Goal: Check status: Check status

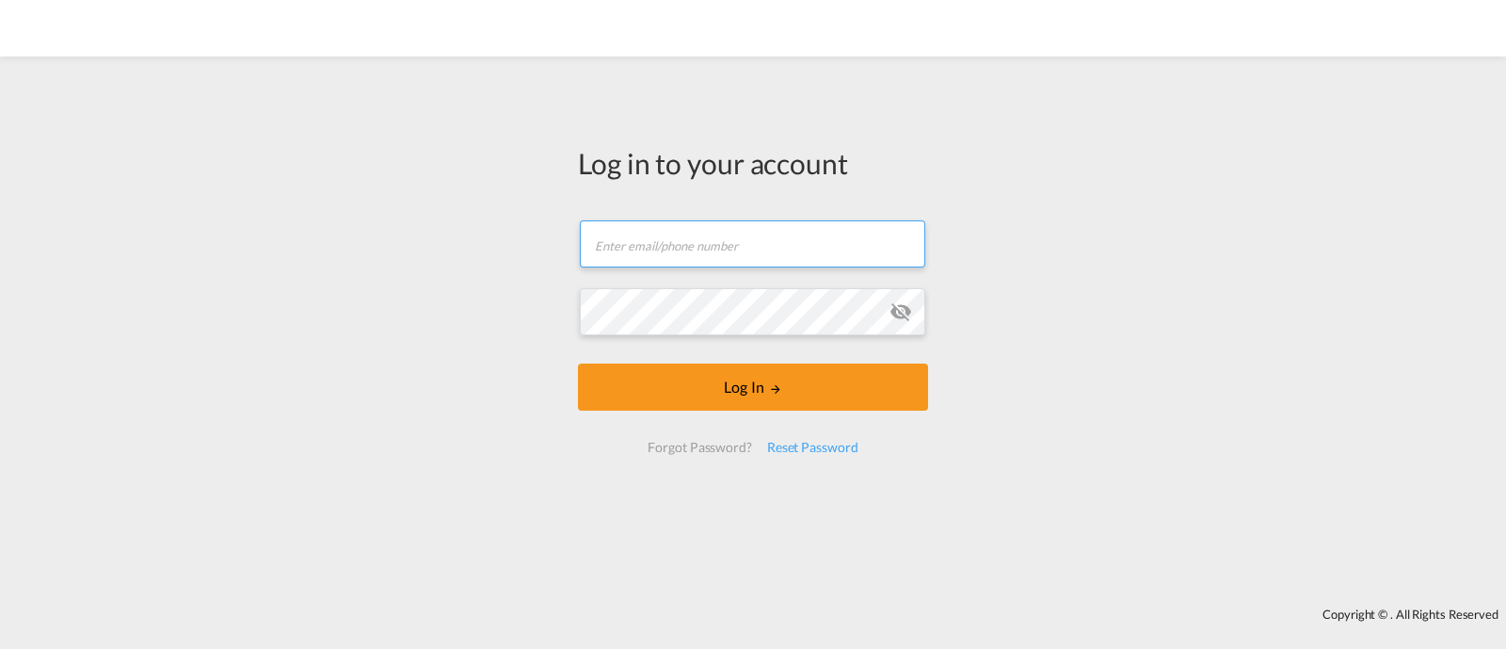
type input "[EMAIL_ADDRESS][DOMAIN_NAME]"
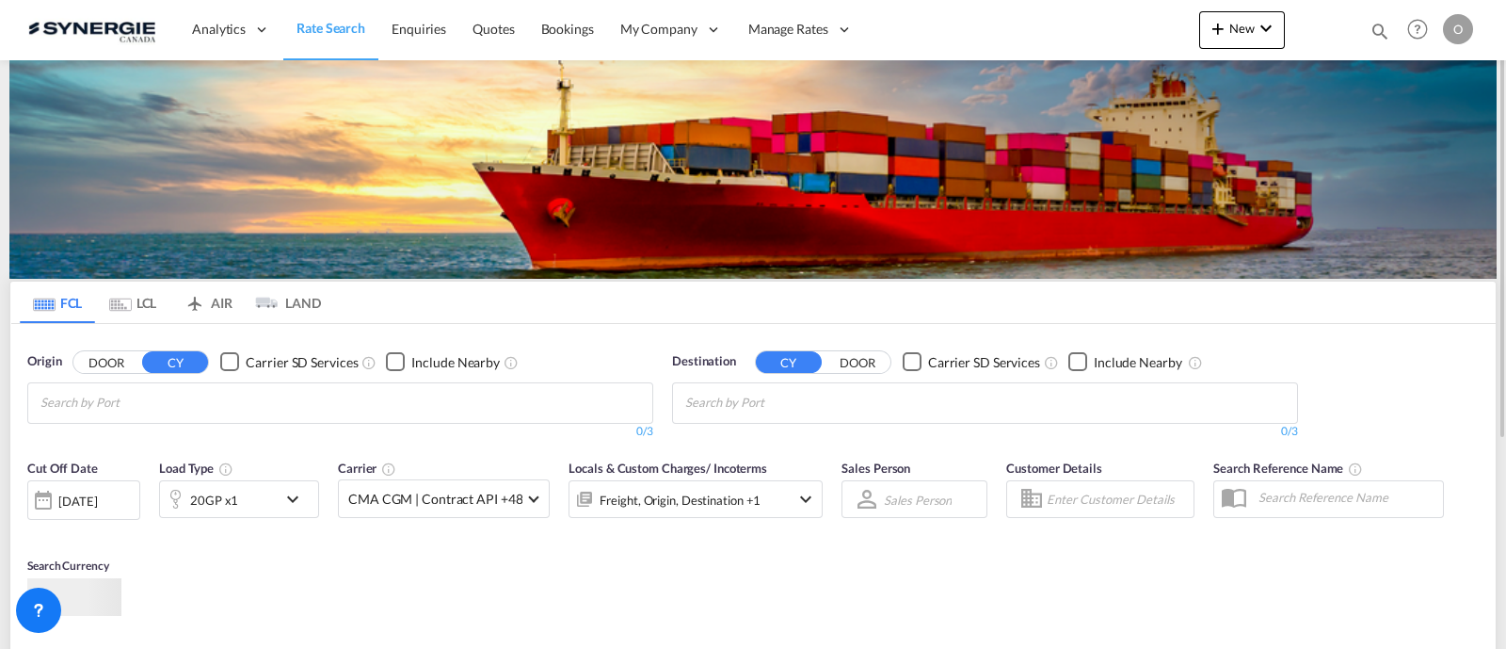
click at [1384, 37] on md-icon "icon-magnify" at bounding box center [1380, 31] width 21 height 21
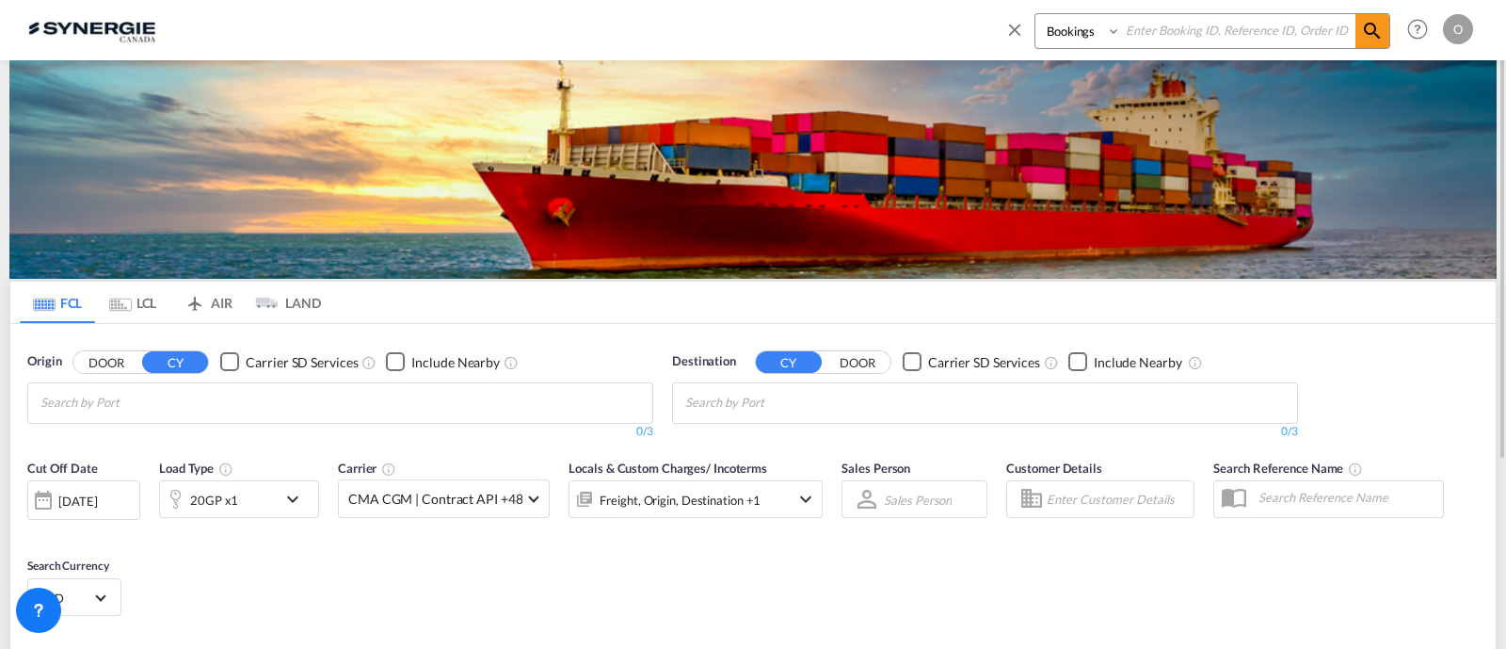
click at [1093, 31] on select "Bookings Quotes Enquiries" at bounding box center [1079, 31] width 89 height 34
select select "Quotes"
click at [1035, 14] on select "Bookings Quotes Enquiries" at bounding box center [1079, 31] width 89 height 34
click at [1172, 37] on input at bounding box center [1238, 30] width 234 height 33
paste input "SYC000005709"
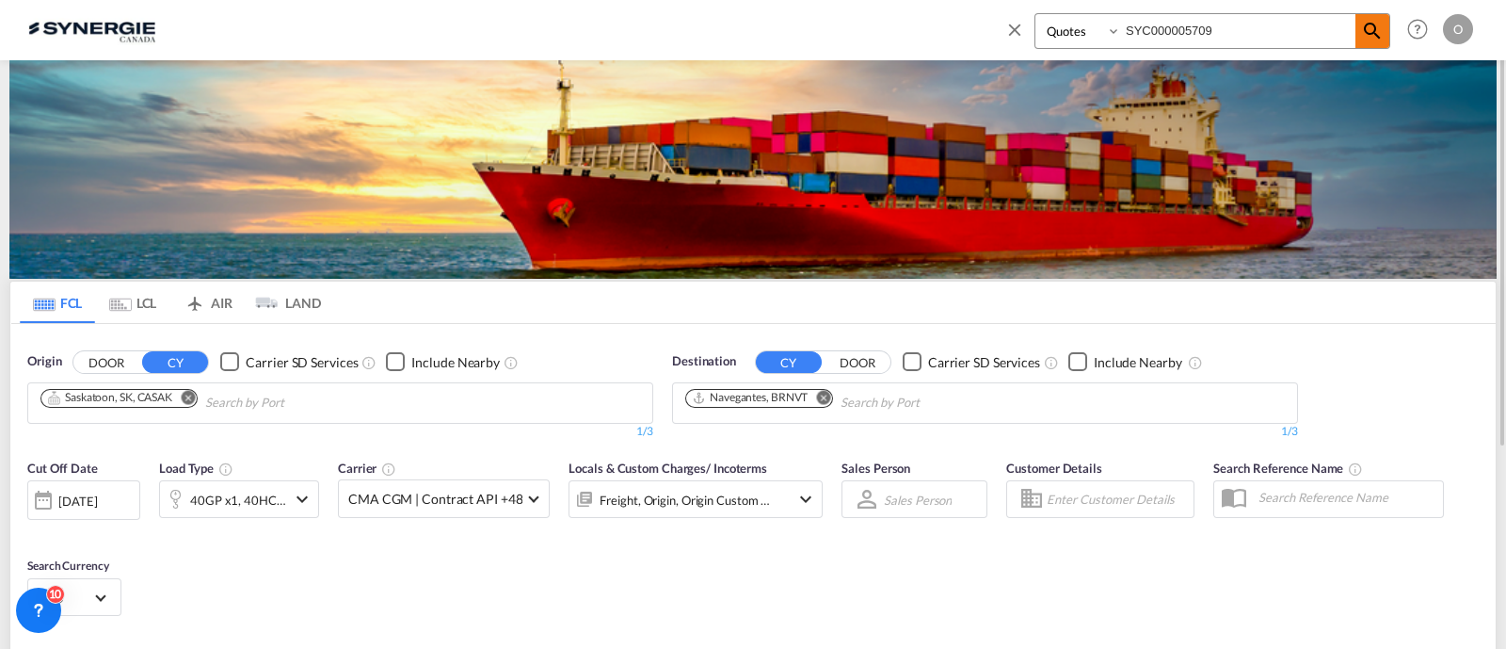
type input "SYC000005709"
click at [1375, 25] on md-icon "icon-magnify" at bounding box center [1372, 31] width 23 height 23
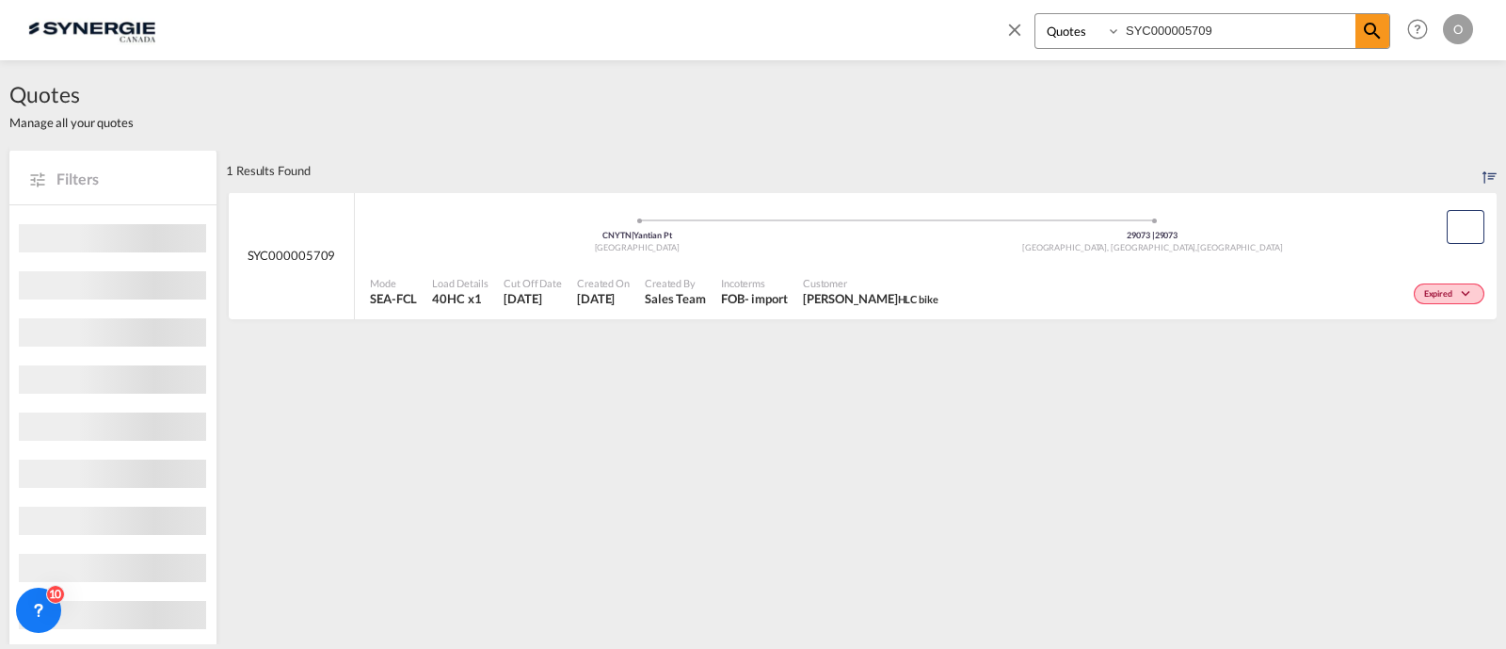
click at [827, 256] on div "CNYTN | Yantian Pt China 29073 | 29073 [GEOGRAPHIC_DATA], [GEOGRAPHIC_DATA] , […" at bounding box center [895, 229] width 1050 height 56
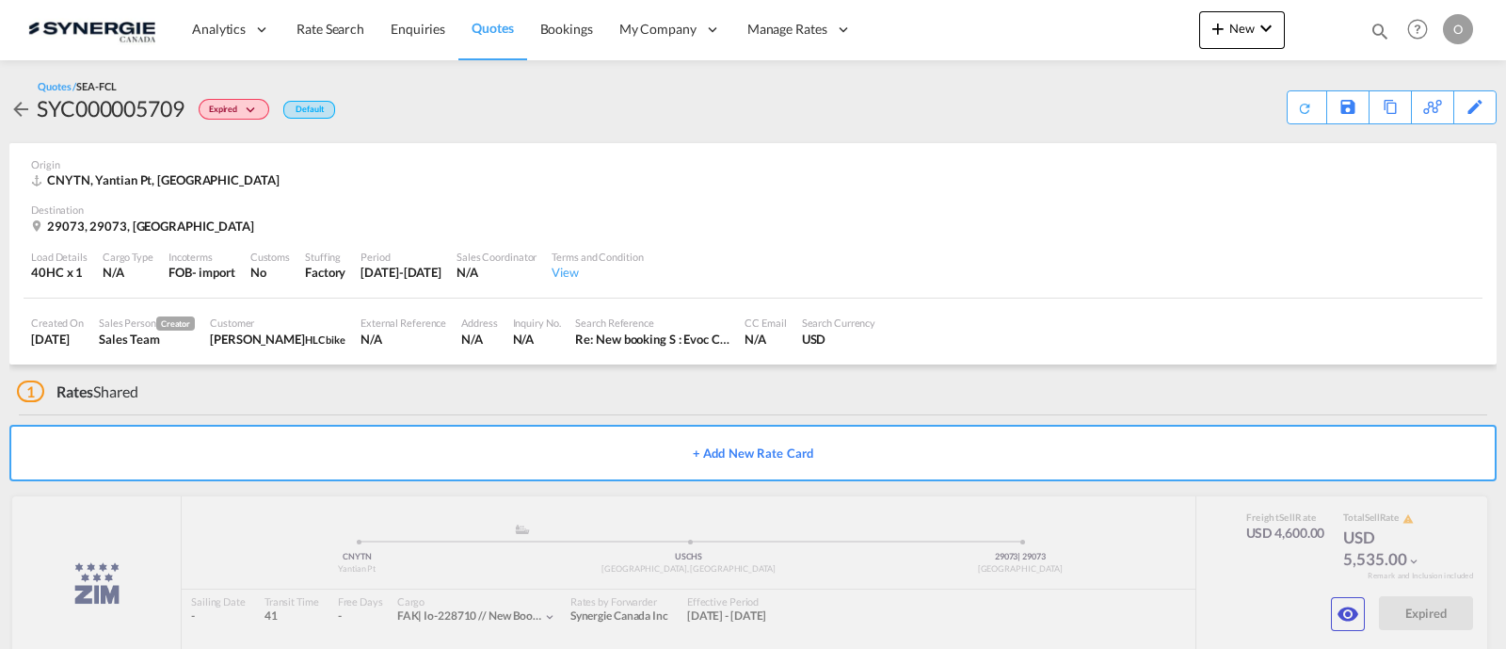
scroll to position [37, 0]
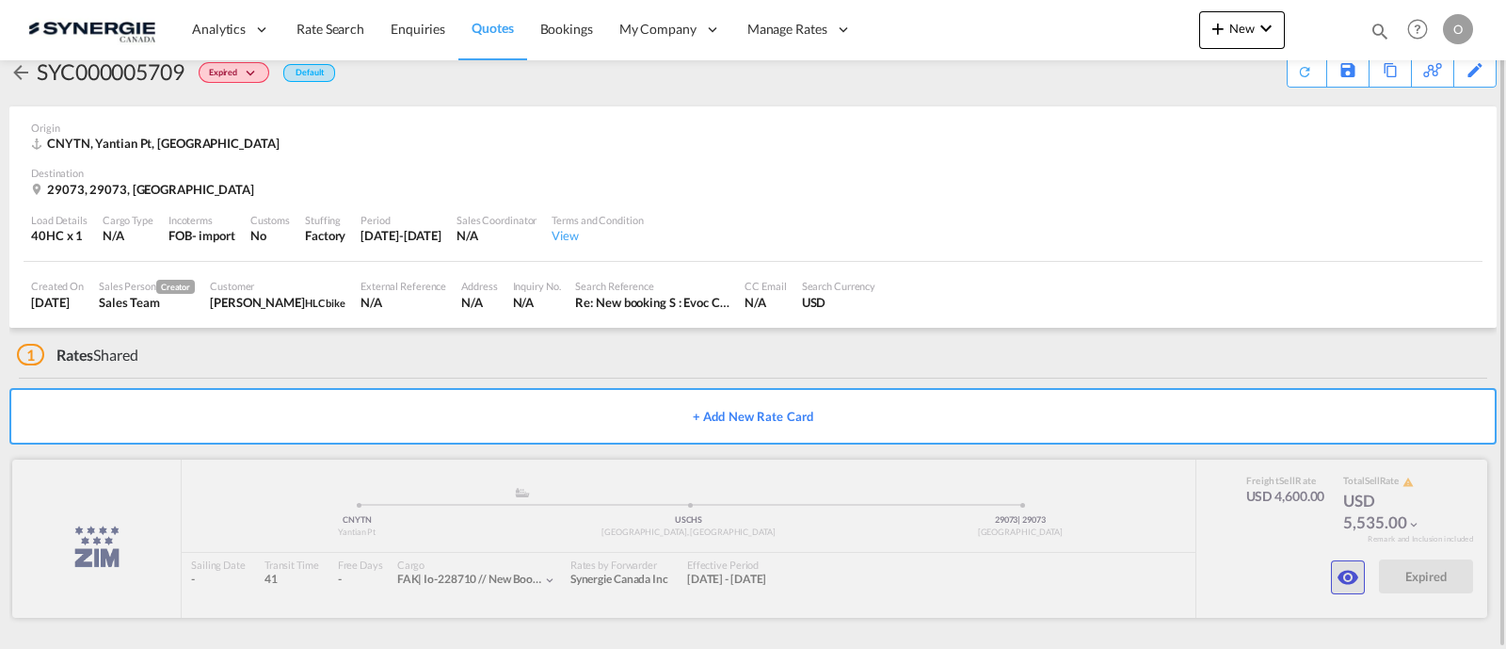
click at [1358, 579] on md-icon "icon-eye" at bounding box center [1348, 577] width 23 height 23
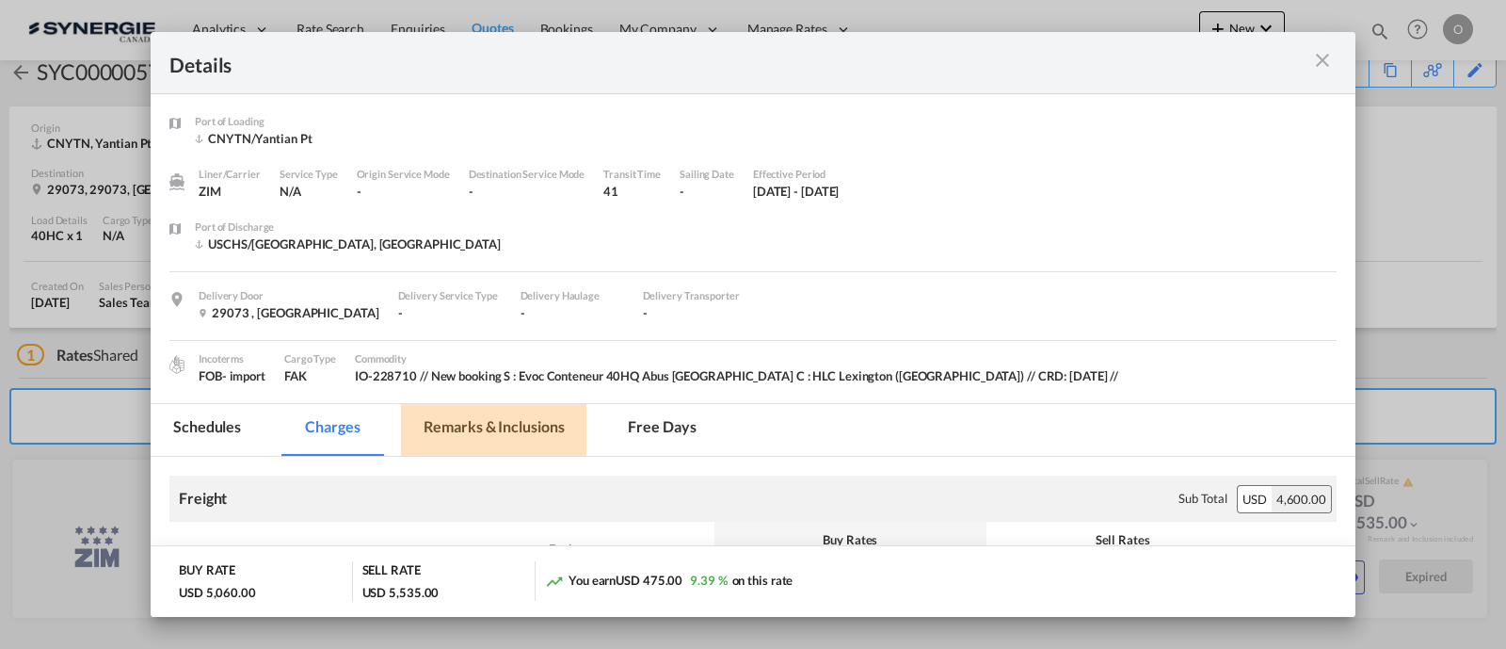
click at [466, 416] on md-tab-item "Remarks & Inclusions" at bounding box center [493, 430] width 185 height 52
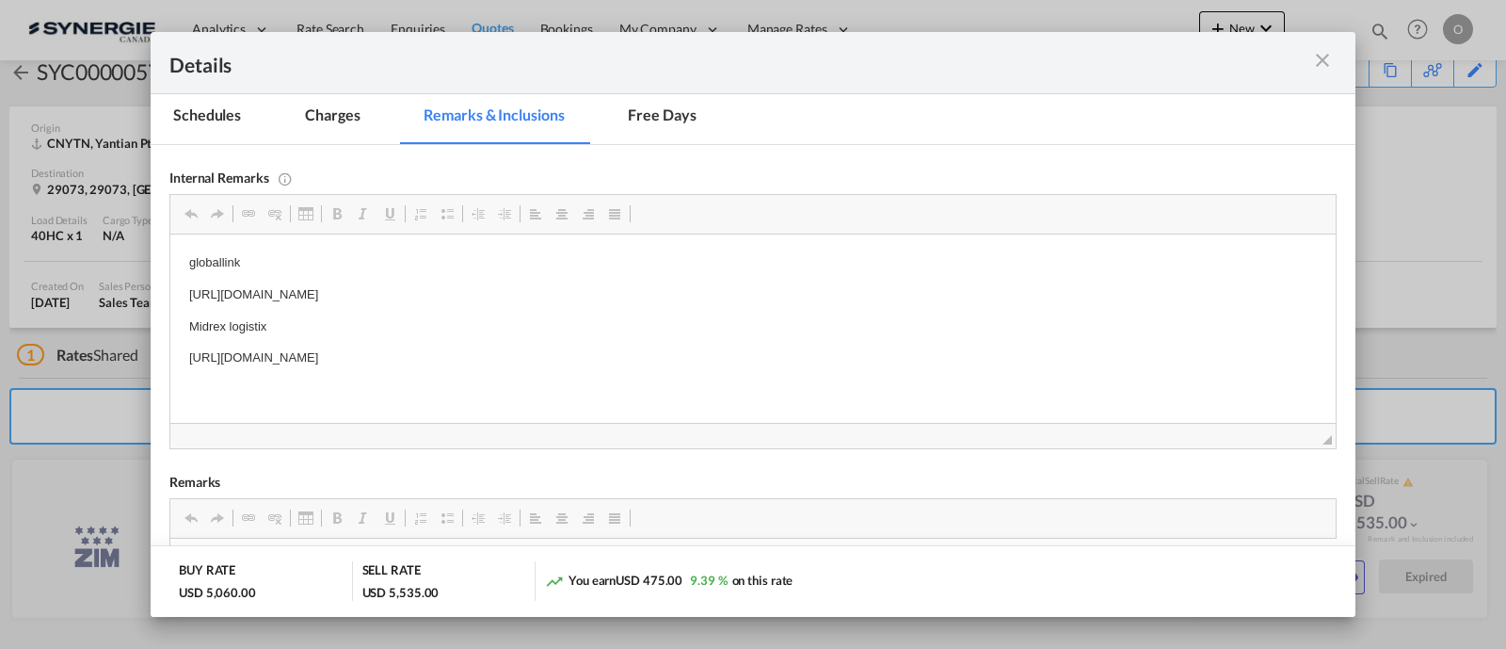
scroll to position [313, 0]
click at [1311, 65] on md-icon "icon-close m-3 fg-AAA8AD cursor" at bounding box center [1322, 60] width 23 height 23
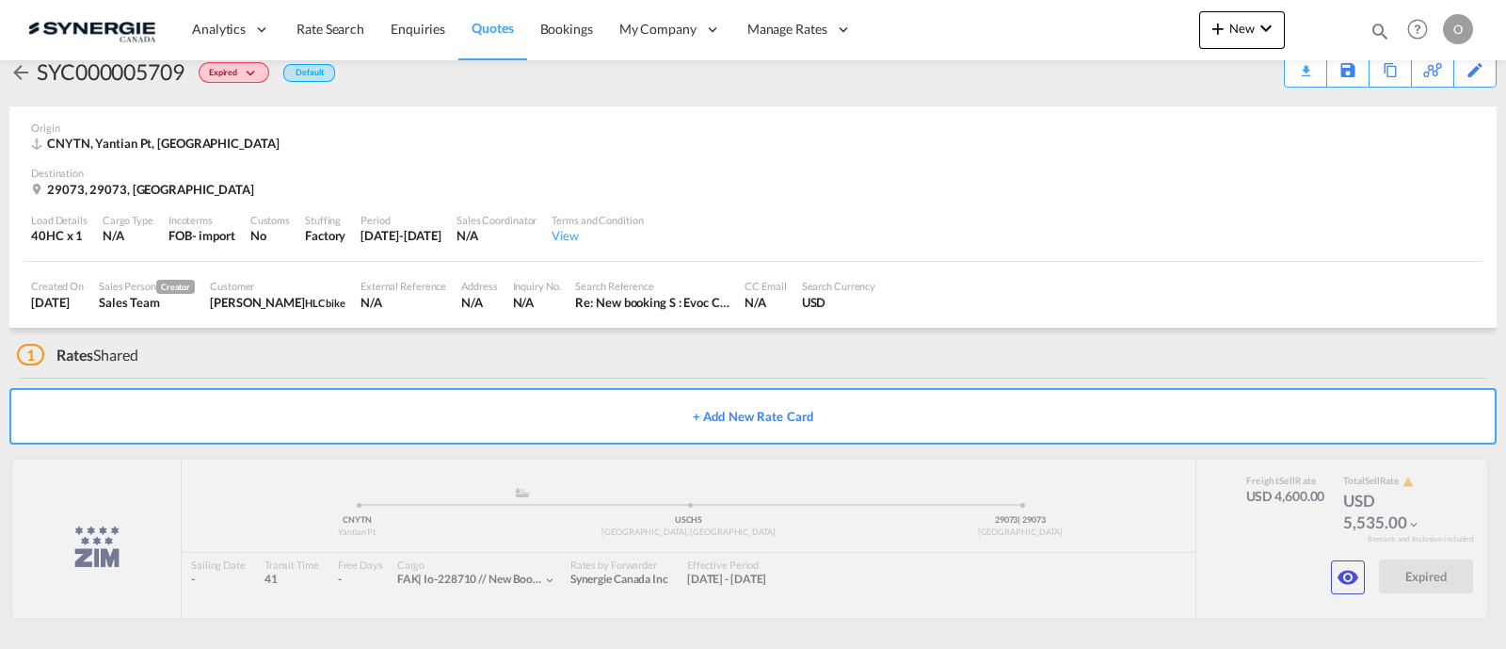
scroll to position [141, 0]
